Goal: Task Accomplishment & Management: Manage account settings

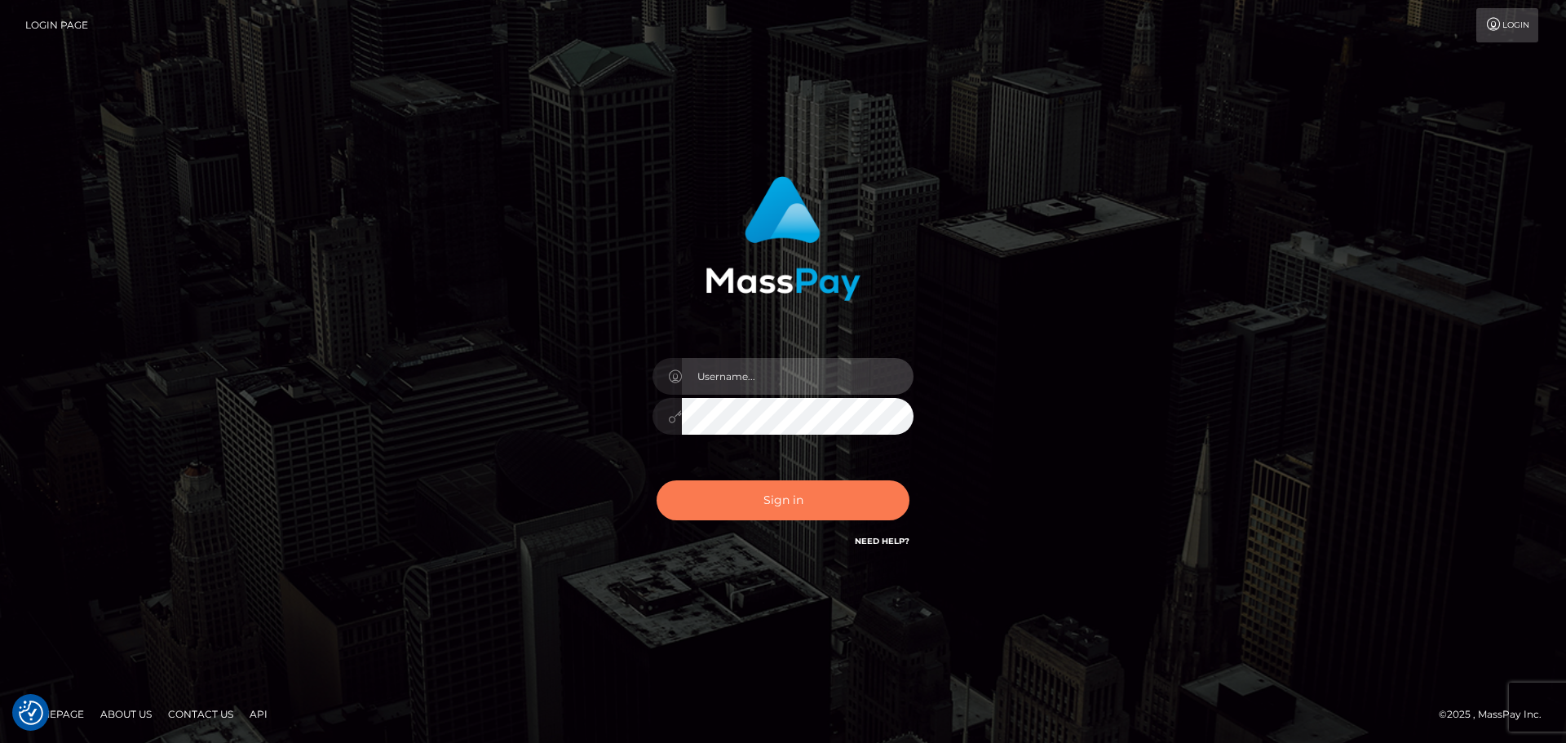
type input "Bedis"
click at [823, 491] on button "Sign in" at bounding box center [783, 500] width 253 height 40
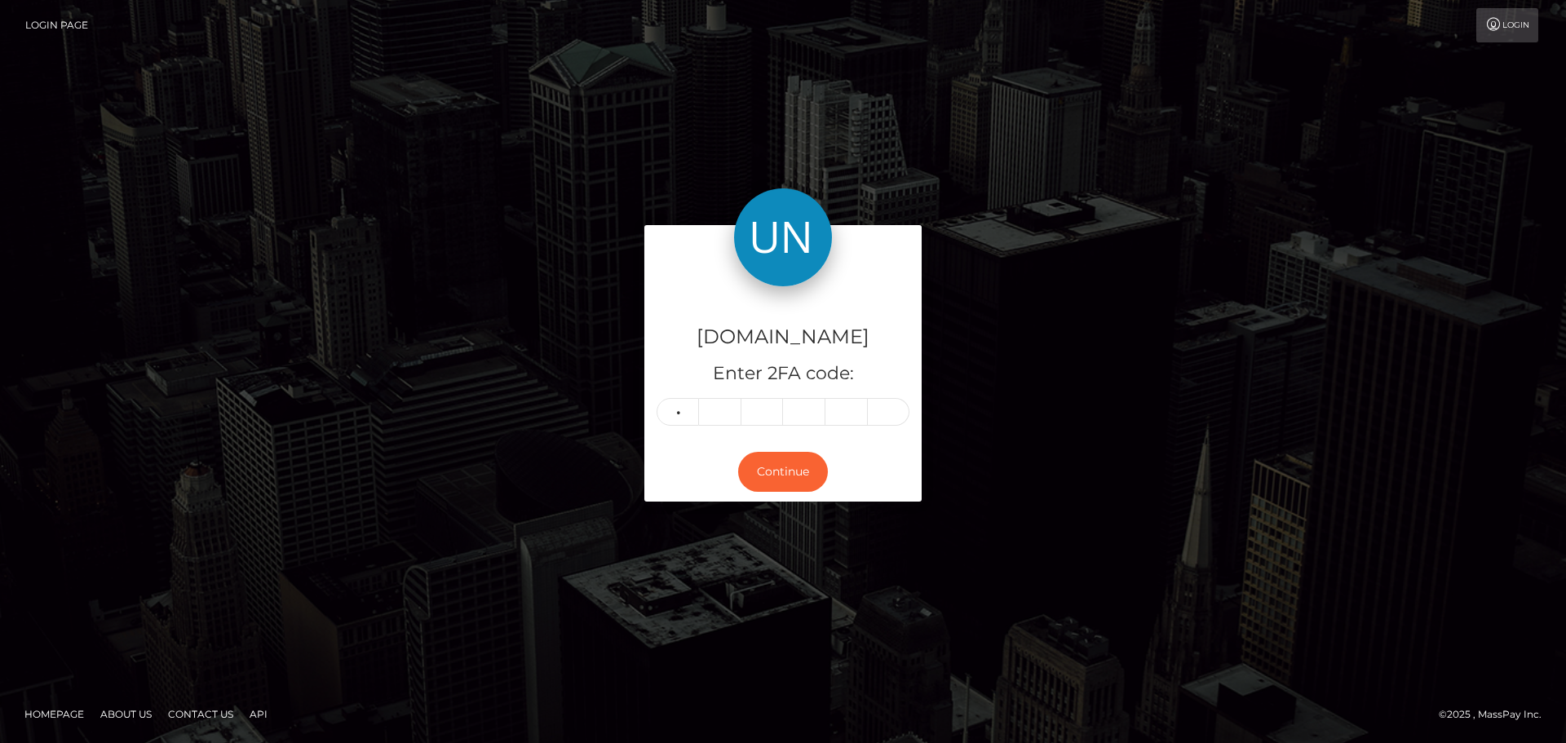
type input "2"
type input "6"
type input "7"
type input "4"
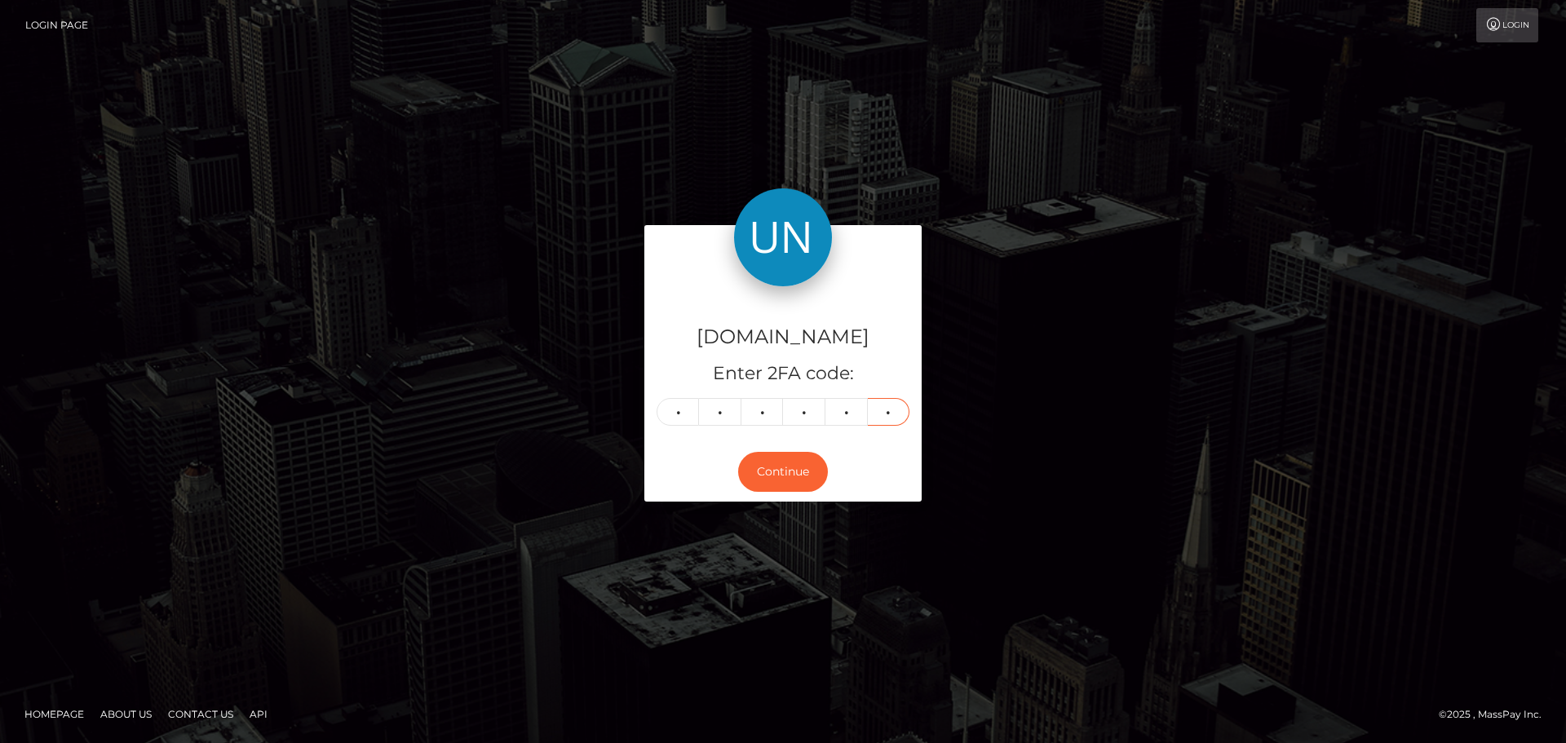
type input "7"
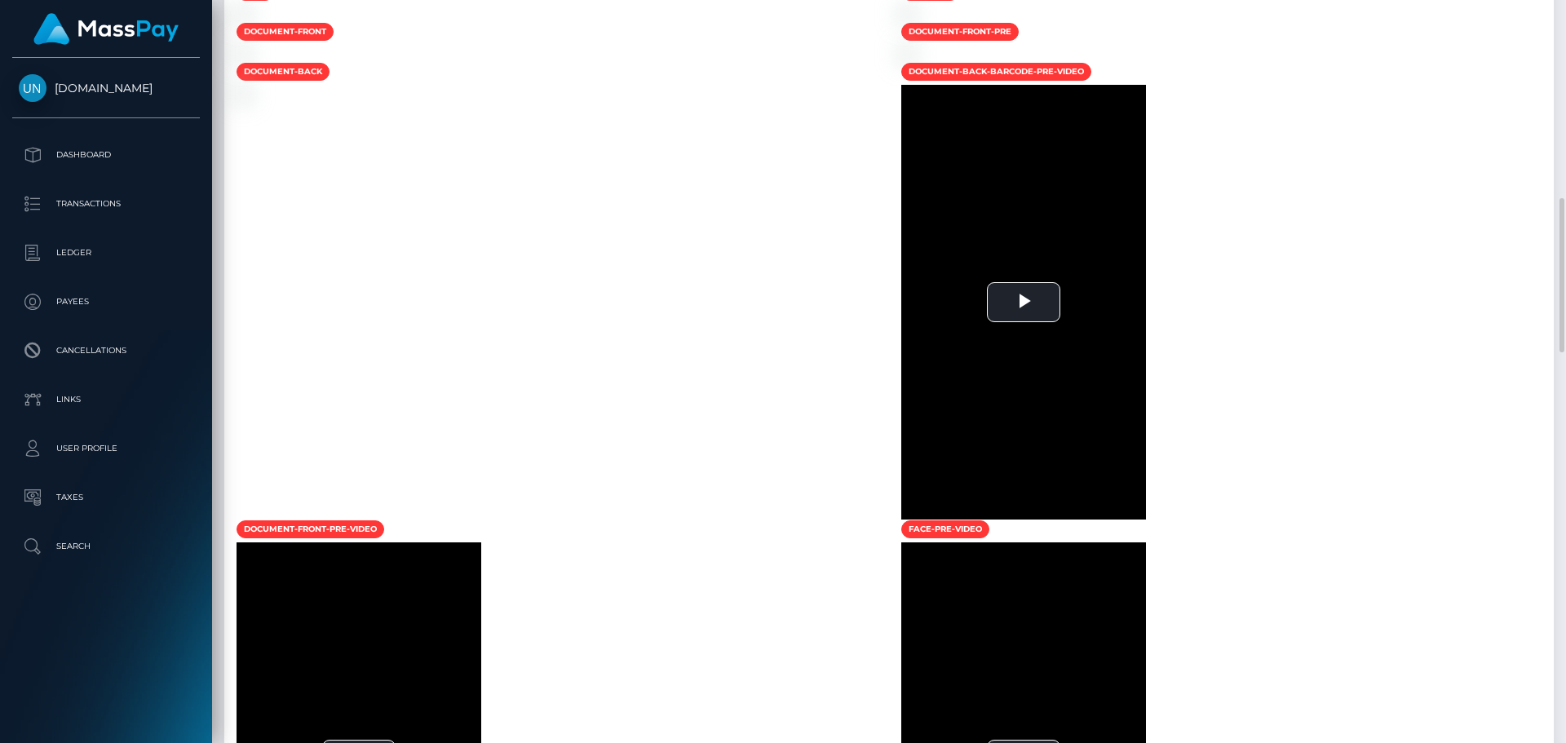
scroll to position [467, 0]
